Goal: Task Accomplishment & Management: Manage account settings

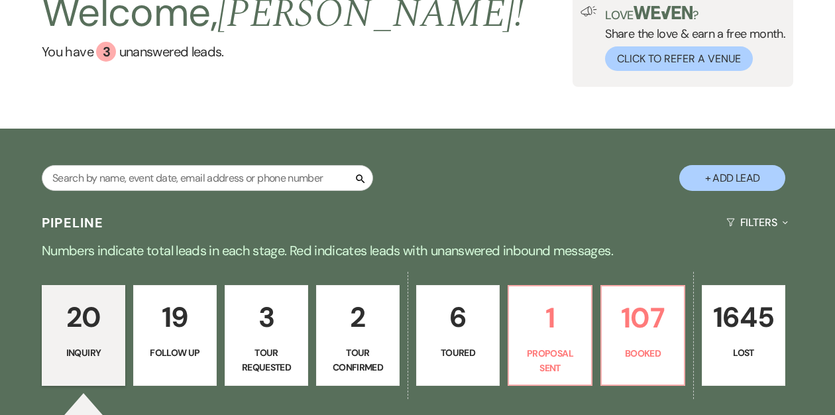
scroll to position [103, 0]
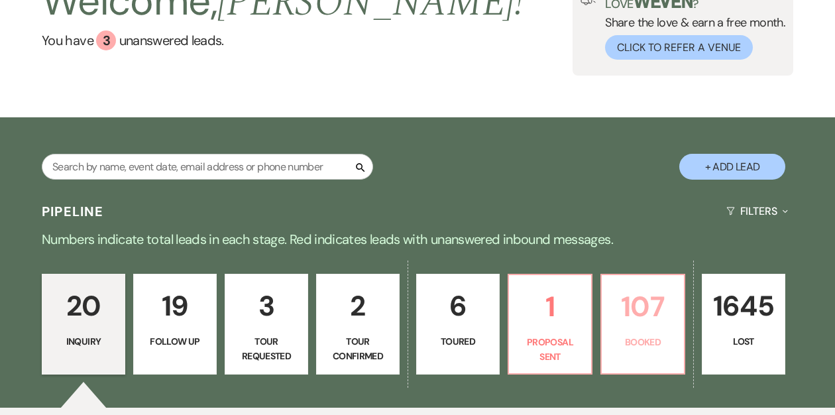
click at [643, 343] on p "Booked" at bounding box center [643, 342] width 66 height 15
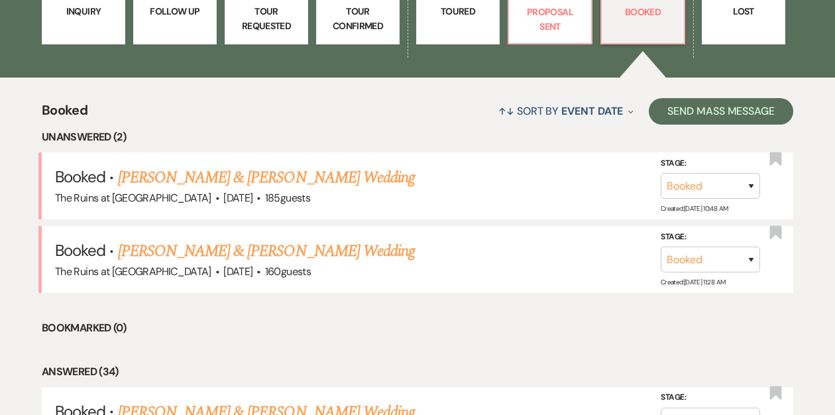
scroll to position [469, 0]
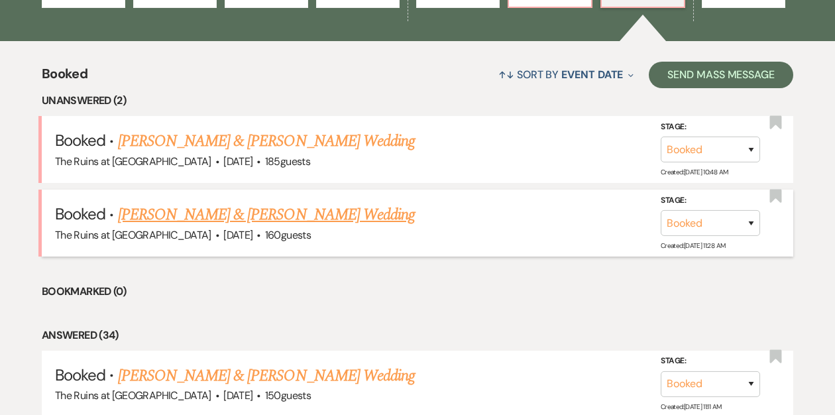
click at [273, 214] on link "[PERSON_NAME] & [PERSON_NAME] Wedding" at bounding box center [266, 215] width 297 height 24
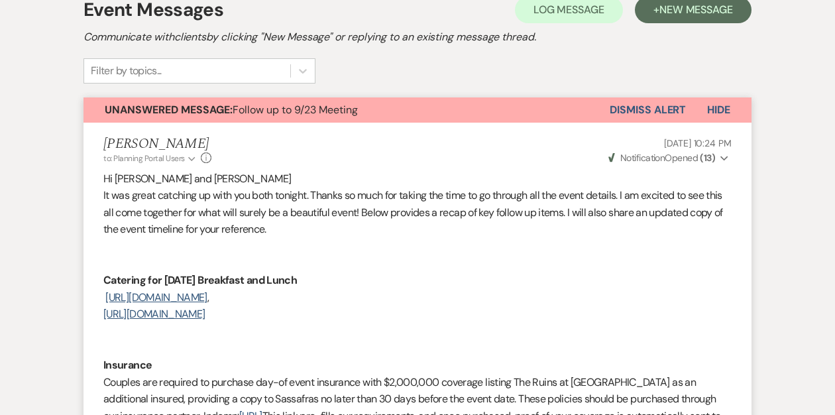
scroll to position [84, 0]
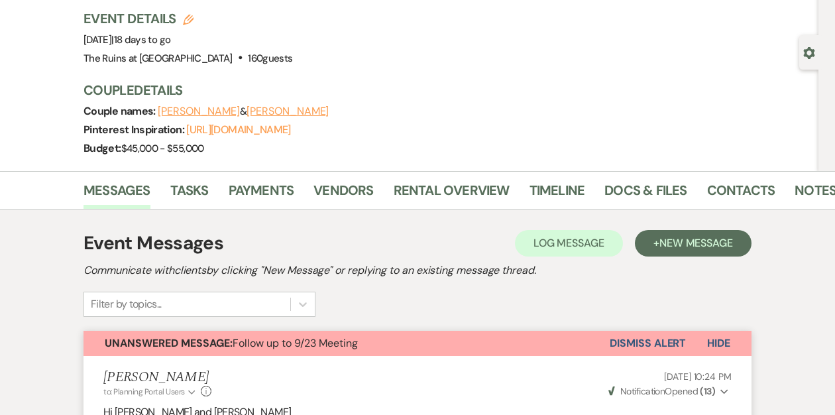
click at [623, 342] on button "Dismiss Alert" at bounding box center [648, 343] width 76 height 25
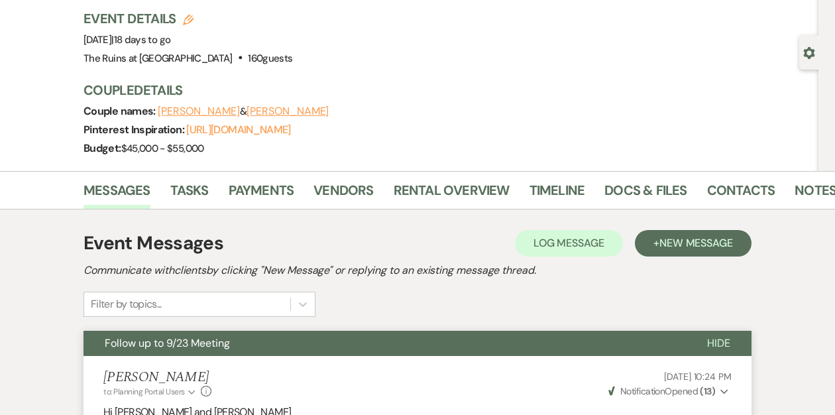
click at [38, 135] on div "Previous [PERSON_NAME] & [PERSON_NAME] Wedding Edit Bookmark Gear Settings Even…" at bounding box center [409, 60] width 819 height 221
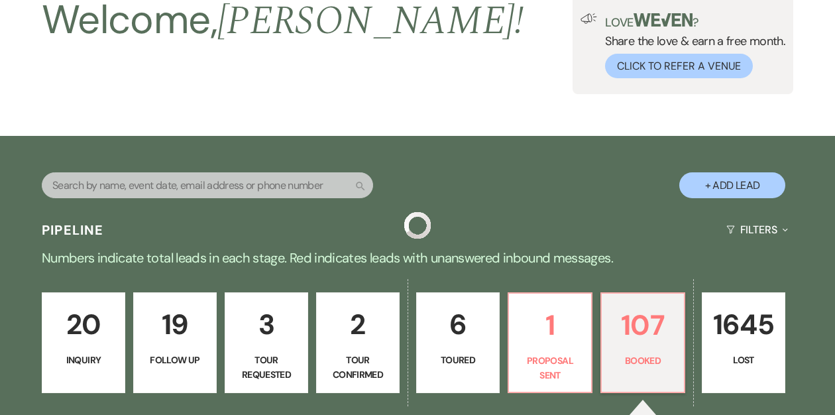
scroll to position [469, 0]
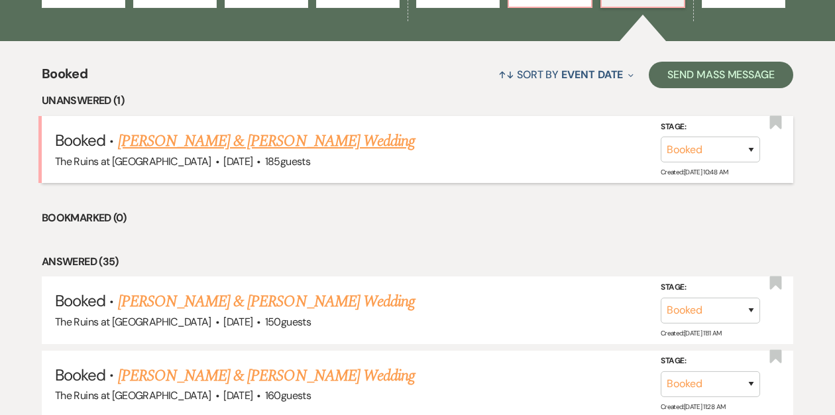
click at [195, 142] on link "[PERSON_NAME] & [PERSON_NAME] Wedding" at bounding box center [266, 141] width 297 height 24
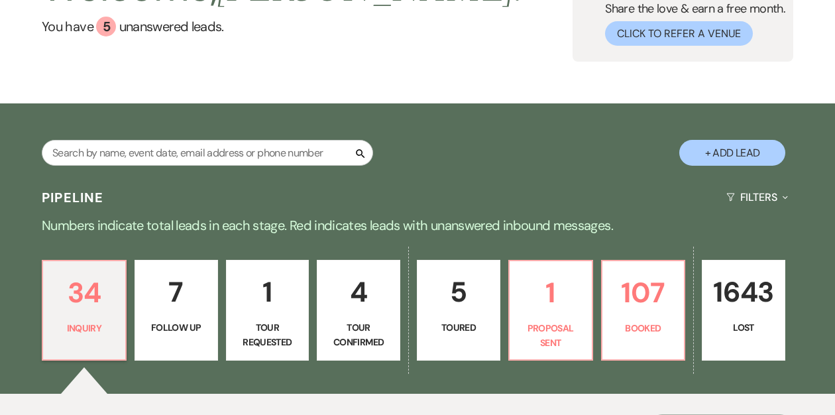
scroll to position [250, 0]
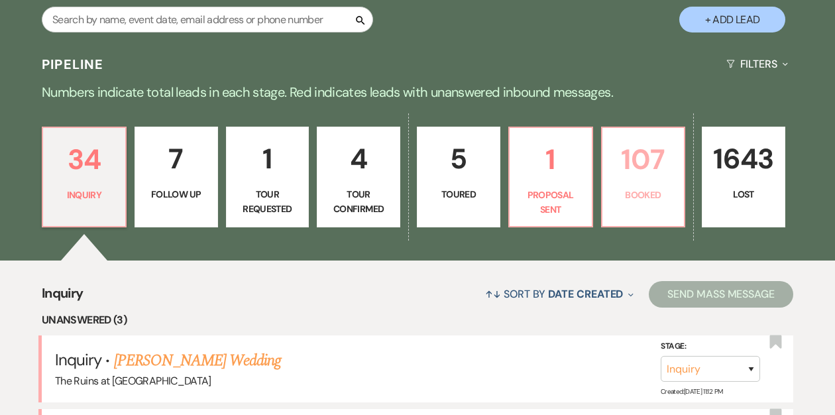
click at [604, 177] on link "107 Booked" at bounding box center [643, 177] width 85 height 101
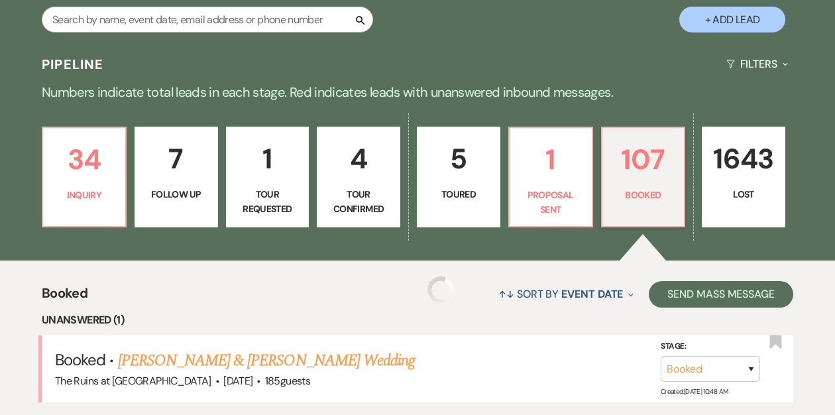
scroll to position [504, 0]
